Goal: Find specific page/section

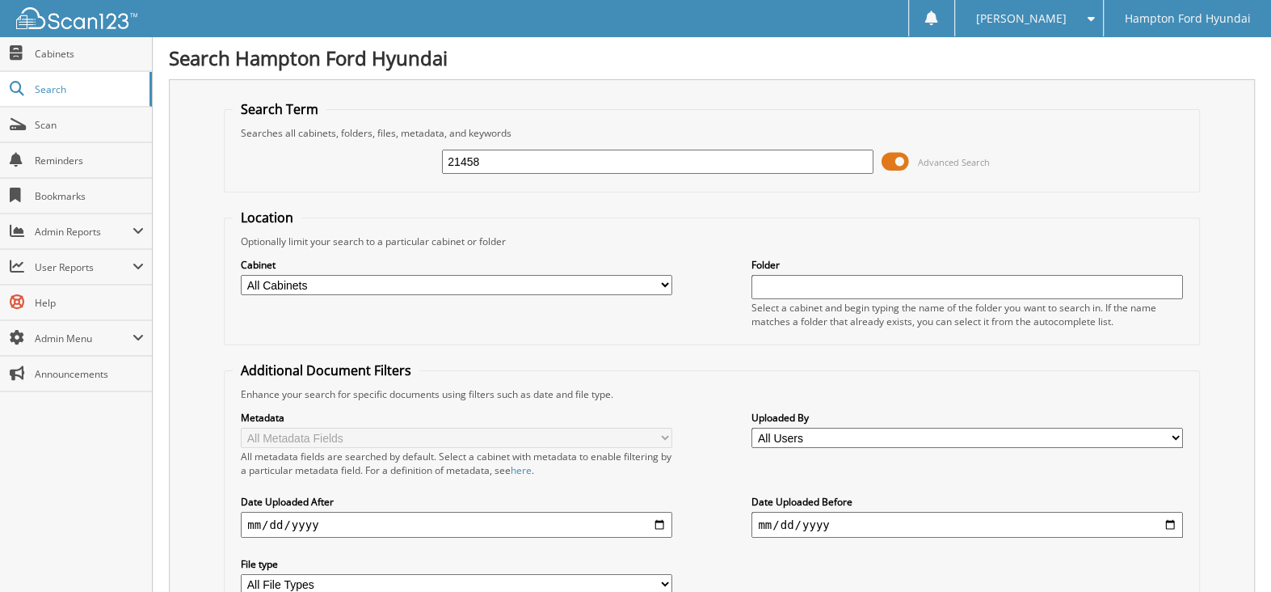
type input "21458"
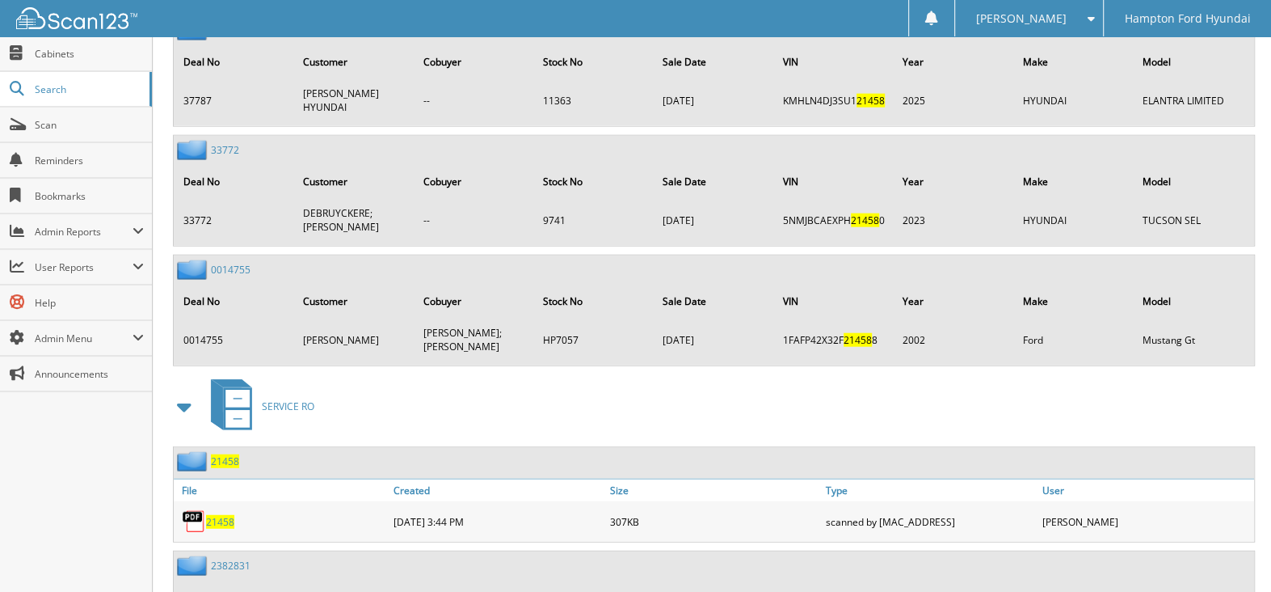
scroll to position [3071, 0]
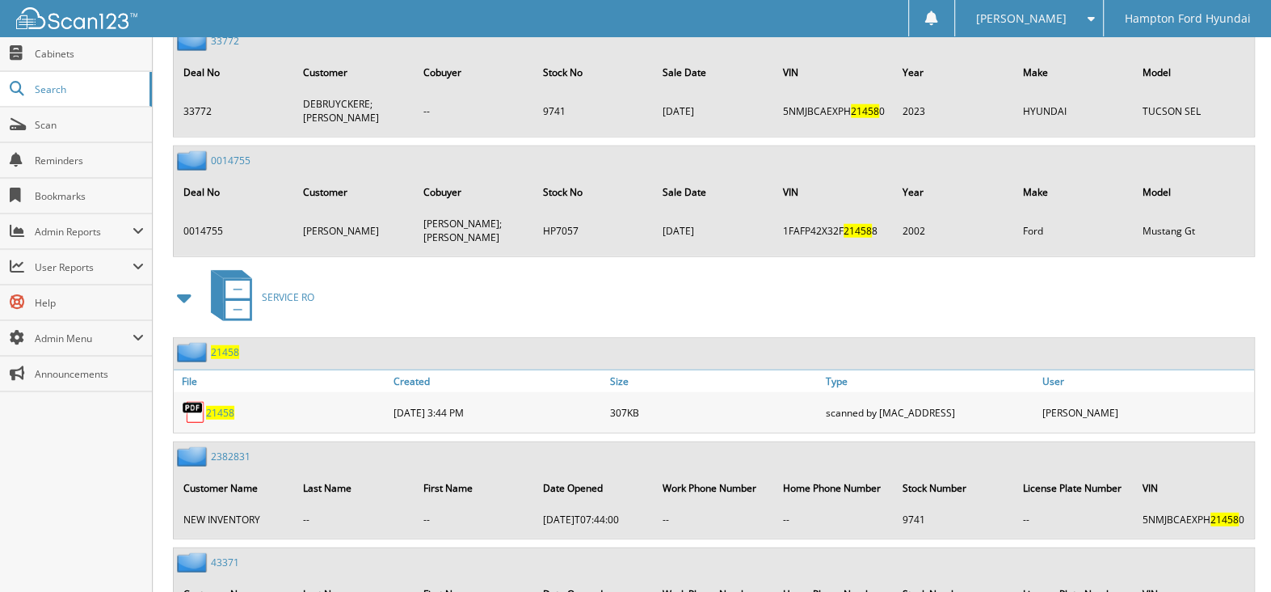
click at [214, 406] on span "21458" at bounding box center [220, 413] width 28 height 14
click at [194, 400] on img at bounding box center [194, 412] width 24 height 24
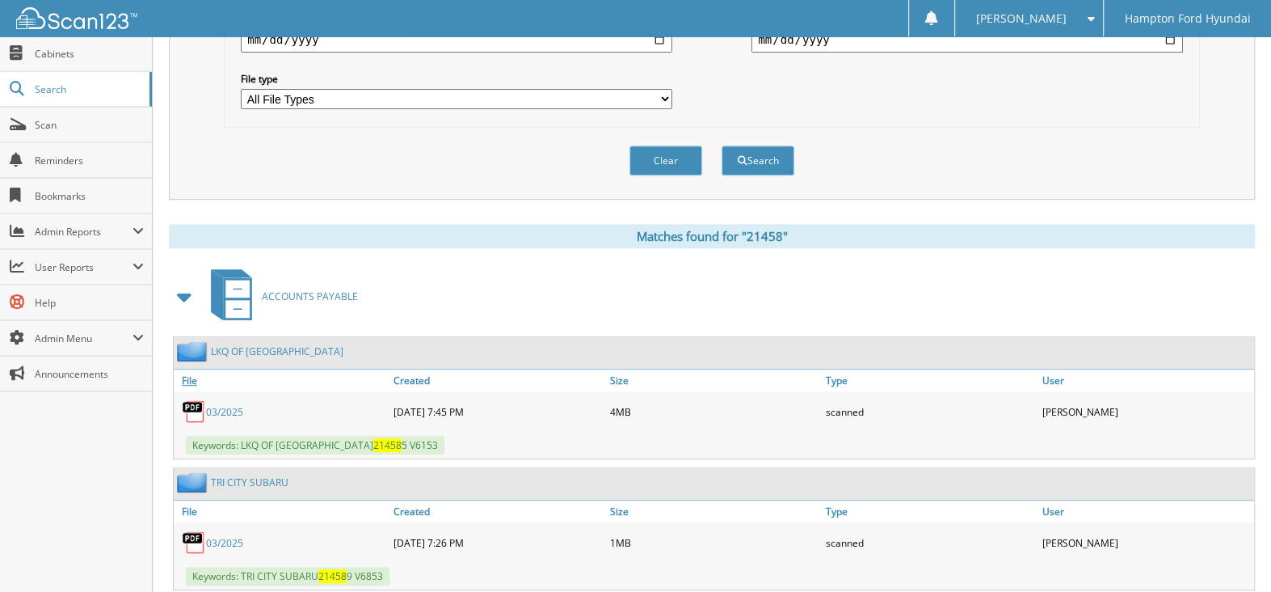
scroll to position [0, 0]
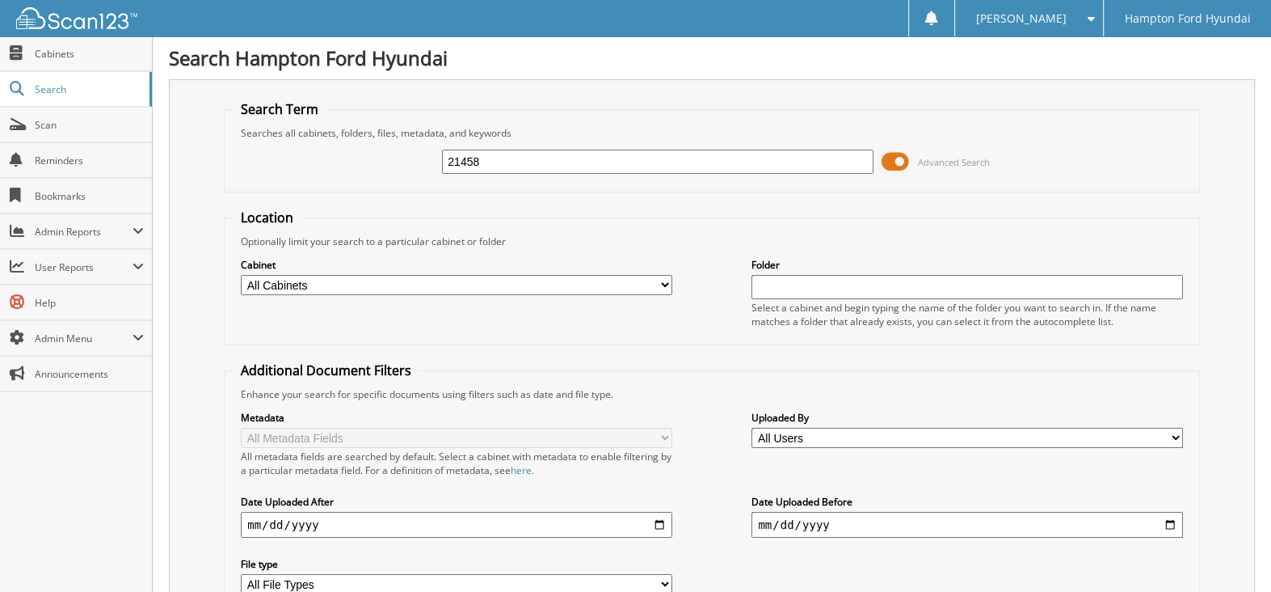
drag, startPoint x: 520, startPoint y: 159, endPoint x: 428, endPoint y: 157, distance: 92.2
click at [427, 158] on div "21458 Advanced Search" at bounding box center [712, 162] width 959 height 44
type input "[PERSON_NAME]"
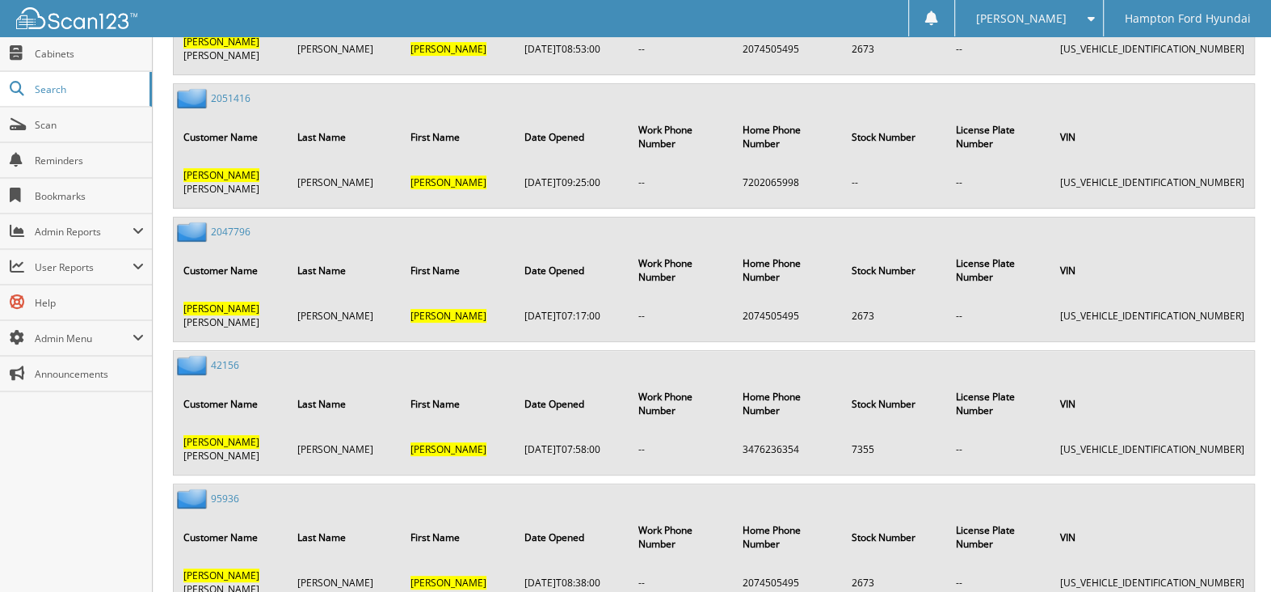
scroll to position [9780, 0]
